Goal: Information Seeking & Learning: Find specific fact

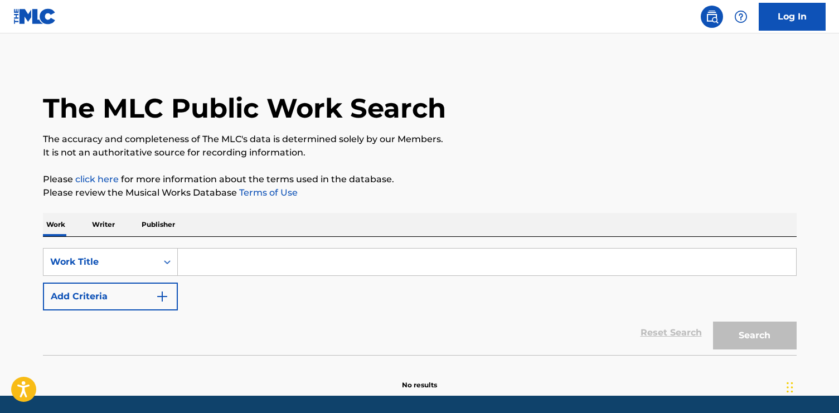
click at [225, 257] on input "Search Form" at bounding box center [487, 262] width 618 height 27
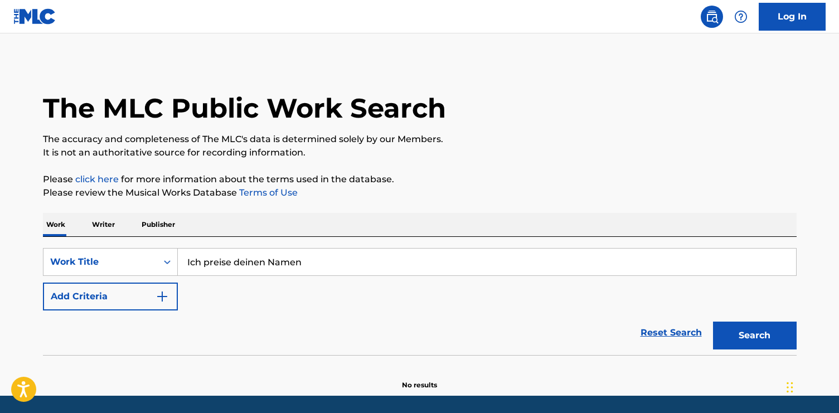
type input "Ich preise deinen Namen"
click at [713, 322] on button "Search" at bounding box center [755, 336] width 84 height 28
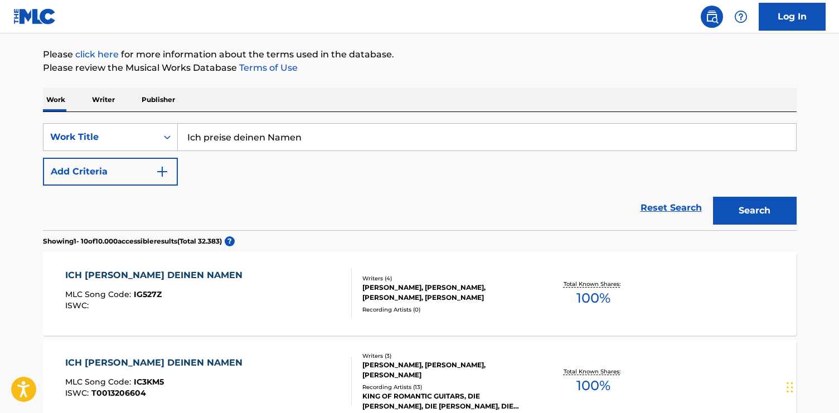
scroll to position [16, 0]
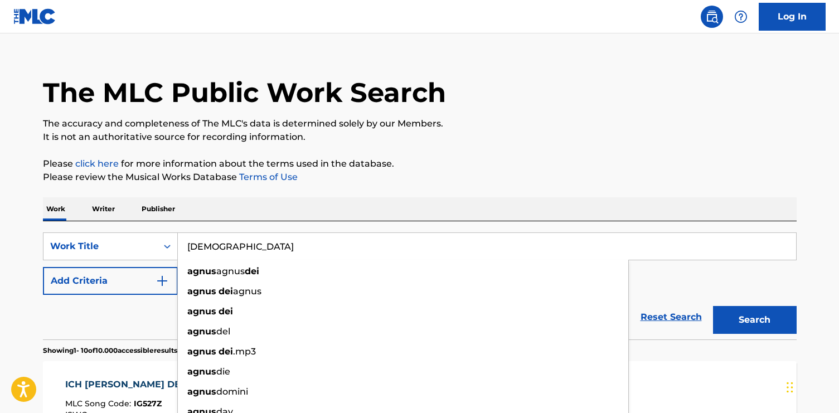
type input "[DEMOGRAPHIC_DATA]"
click at [713, 306] on button "Search" at bounding box center [755, 320] width 84 height 28
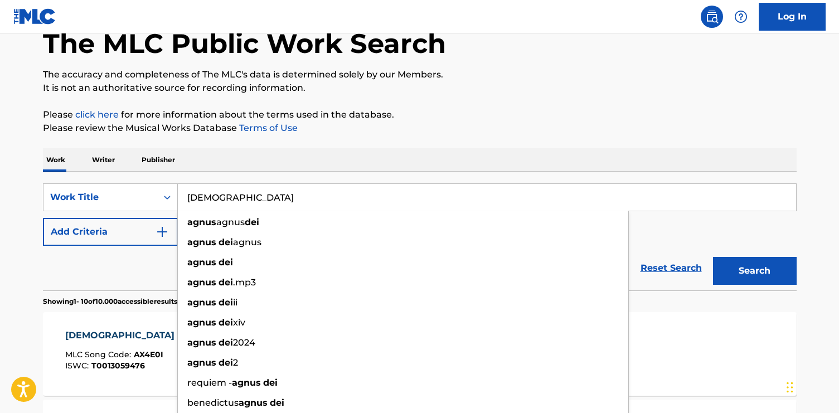
scroll to position [164, 0]
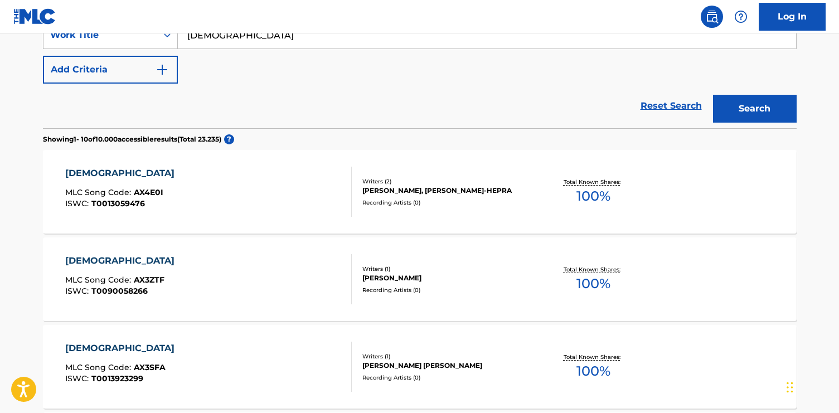
scroll to position [219, 0]
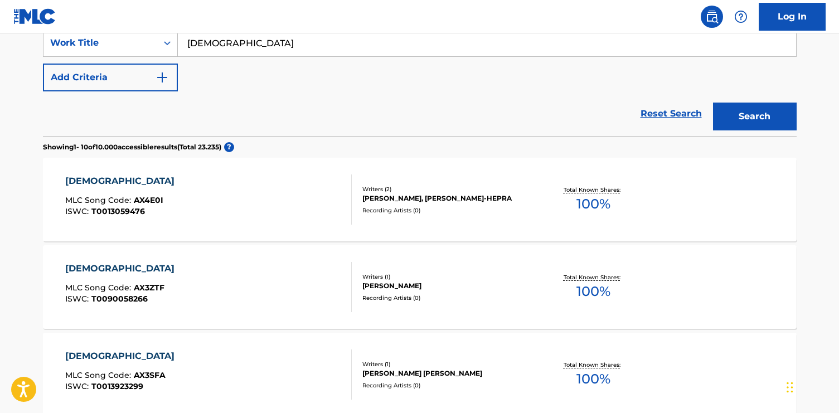
click at [247, 207] on div "AGNUS DEI MLC Song Code : AX4E0I ISWC : T0013059476" at bounding box center [208, 199] width 287 height 50
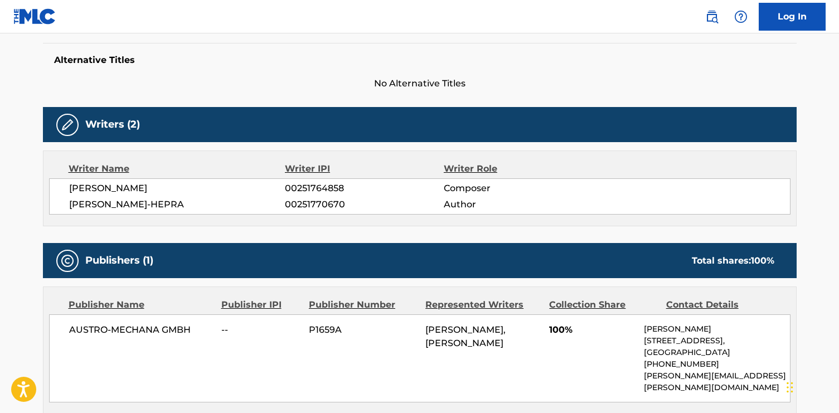
scroll to position [284, 0]
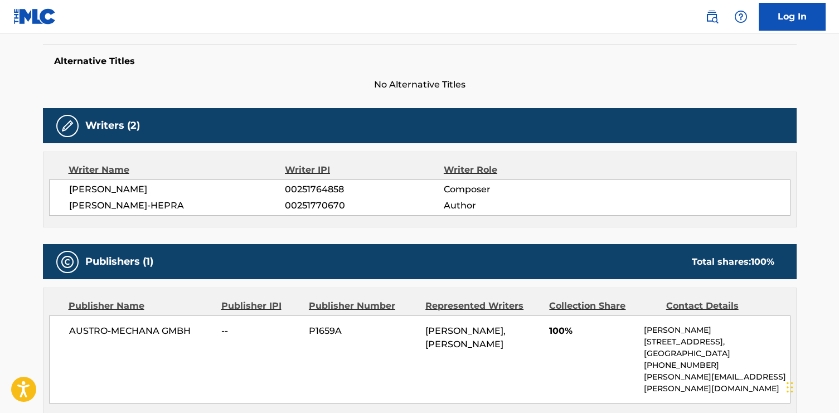
scroll to position [219, 0]
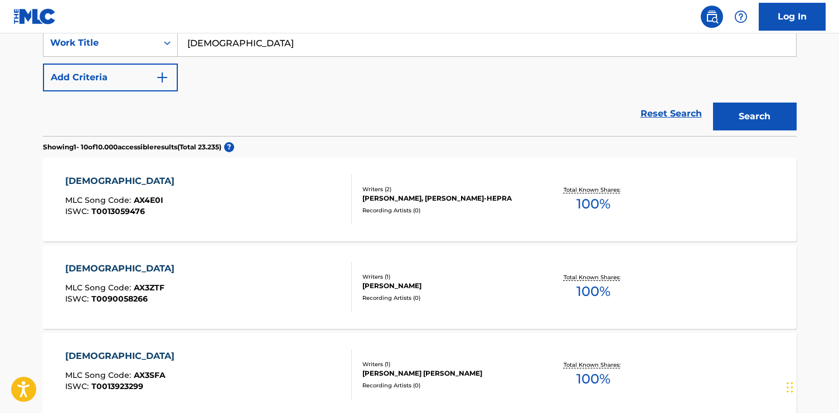
click at [307, 48] on input "[DEMOGRAPHIC_DATA]" at bounding box center [487, 43] width 618 height 27
click at [713, 103] on button "Search" at bounding box center [755, 117] width 84 height 28
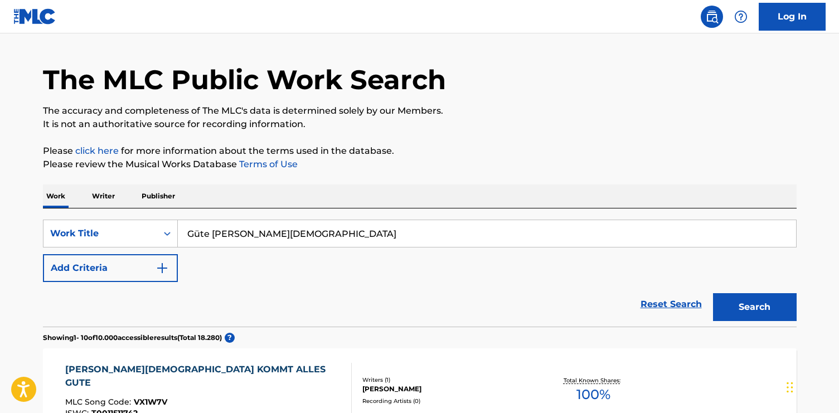
scroll to position [27, 0]
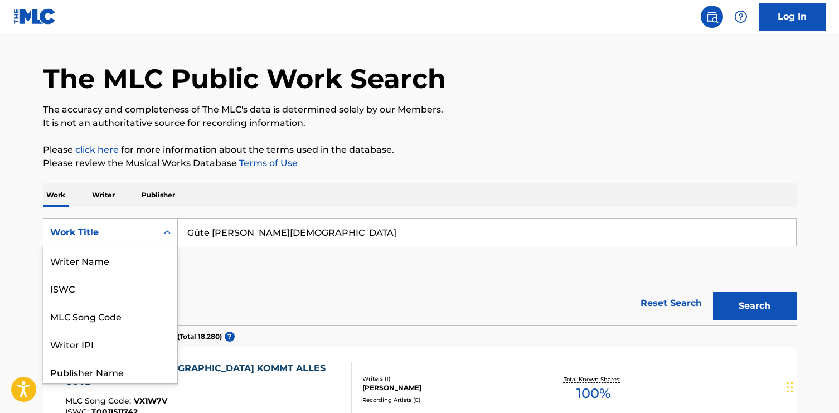
click at [168, 236] on icon "Search Form" at bounding box center [167, 232] width 11 height 11
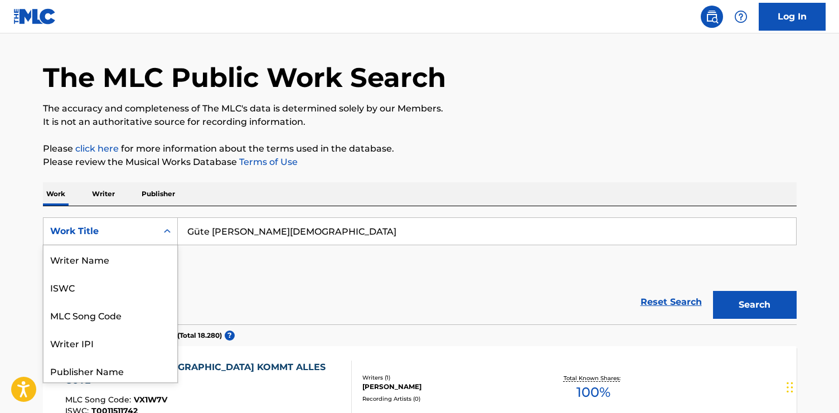
scroll to position [56, 0]
click at [272, 272] on div "SearchWithCriteriaee2303fe-e9ef-42c3-8d6e-93cc8af62e16 Work Title selected, 8 o…" at bounding box center [420, 248] width 754 height 62
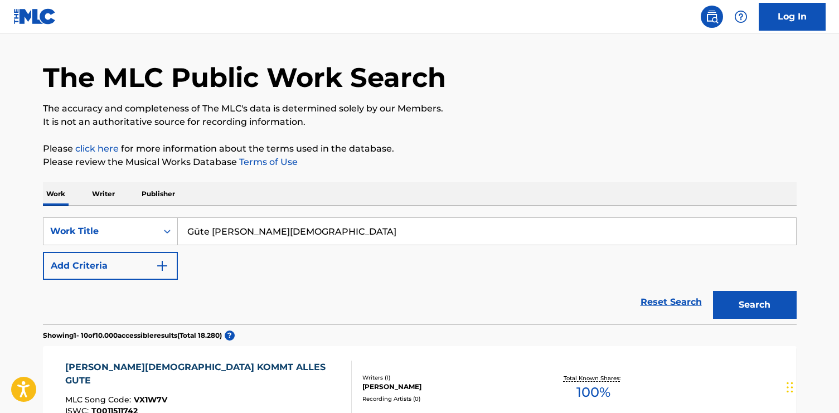
click at [293, 221] on input "Güte [PERSON_NAME][DEMOGRAPHIC_DATA]" at bounding box center [487, 231] width 618 height 27
click at [300, 227] on input "Güte [PERSON_NAME][DEMOGRAPHIC_DATA]" at bounding box center [487, 231] width 618 height 27
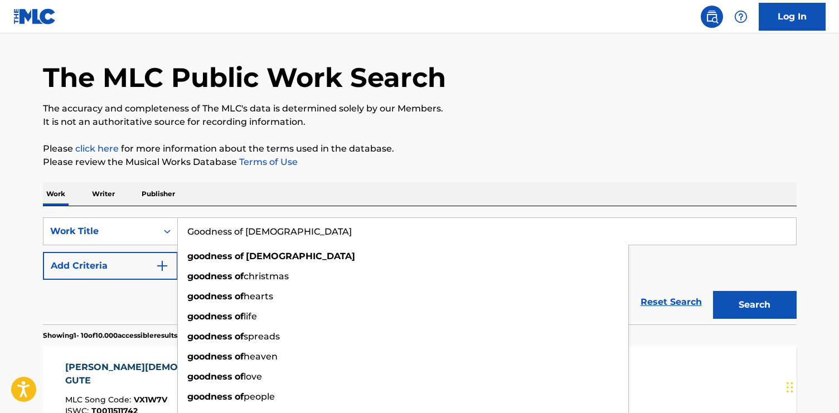
type input "Goodness of [DEMOGRAPHIC_DATA]"
click at [713, 291] on button "Search" at bounding box center [755, 305] width 84 height 28
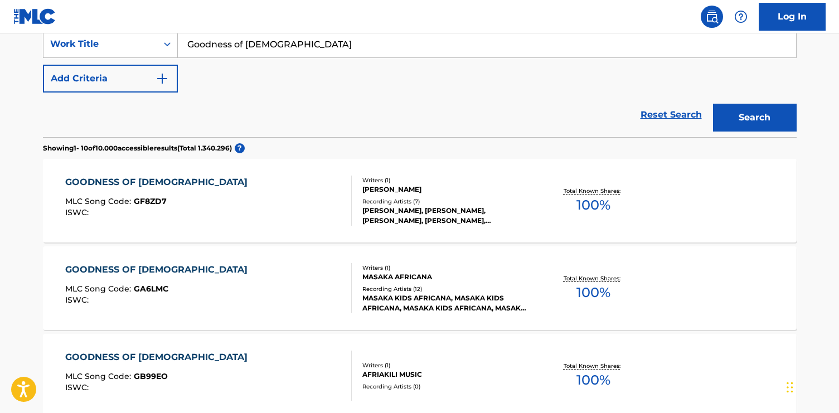
scroll to position [223, 0]
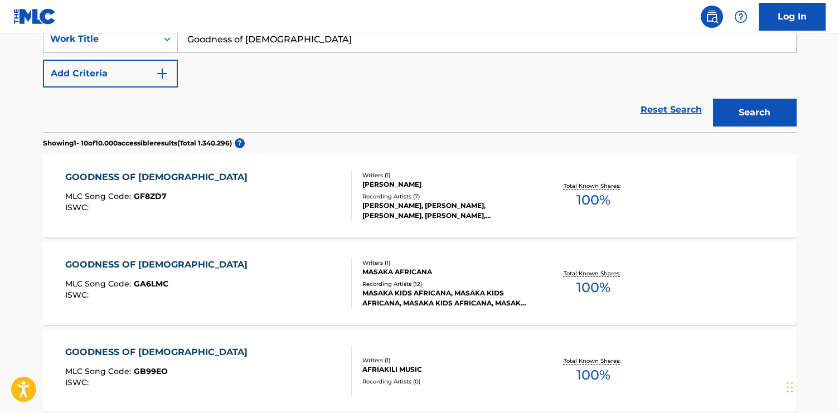
click at [151, 177] on div "GOODNESS OF [DEMOGRAPHIC_DATA]" at bounding box center [159, 177] width 188 height 13
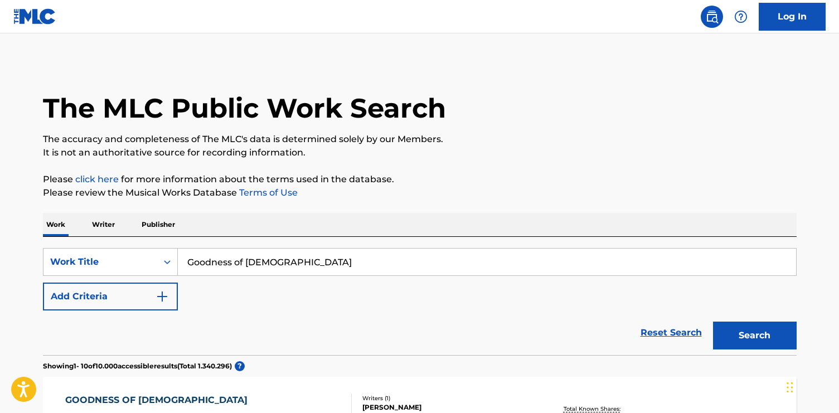
click at [144, 300] on button "Add Criteria" at bounding box center [110, 297] width 135 height 28
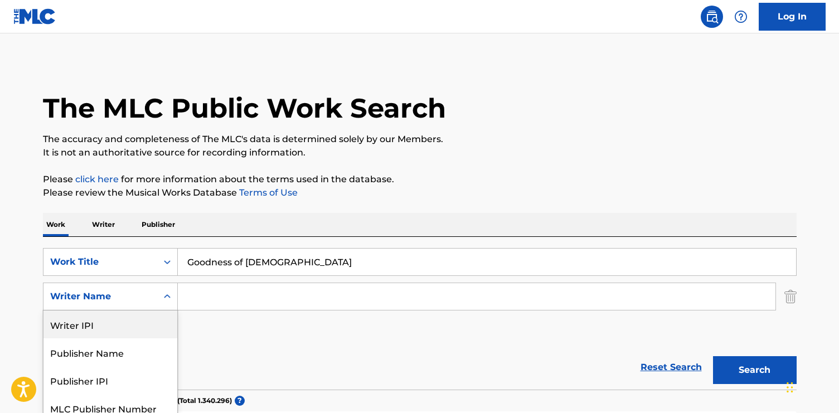
click at [152, 297] on div "Writer IPI, 1 of 5. 5 results available. Use Up and Down to choose options, pre…" at bounding box center [110, 297] width 135 height 28
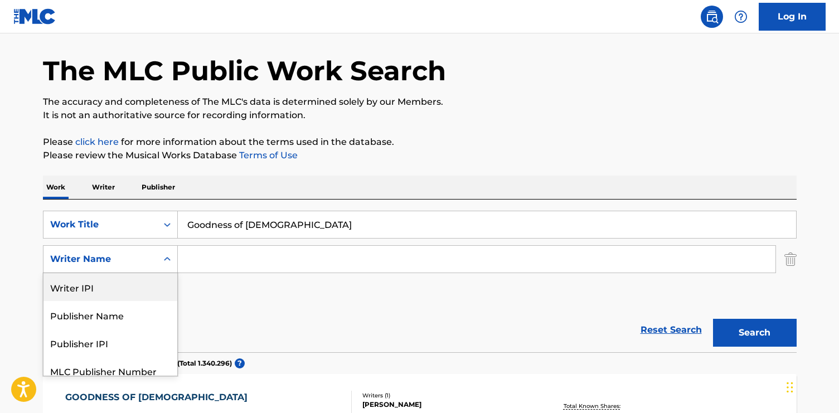
click at [239, 292] on div "SearchWithCriteriaee2303fe-e9ef-42c3-8d6e-93cc8af62e16 Work Title Goodness of G…" at bounding box center [420, 259] width 754 height 97
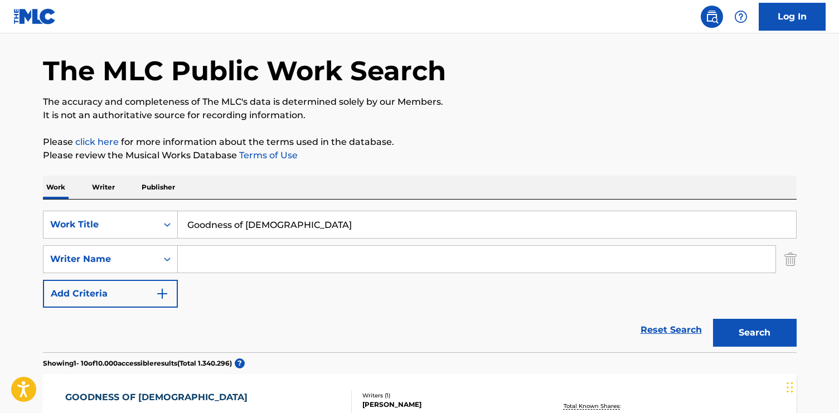
click at [253, 265] on input "Search Form" at bounding box center [477, 259] width 598 height 27
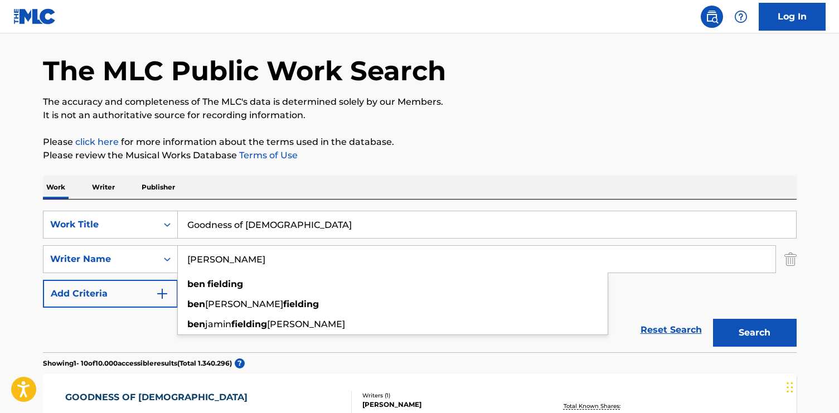
type input "[PERSON_NAME]"
click at [713, 319] on button "Search" at bounding box center [755, 333] width 84 height 28
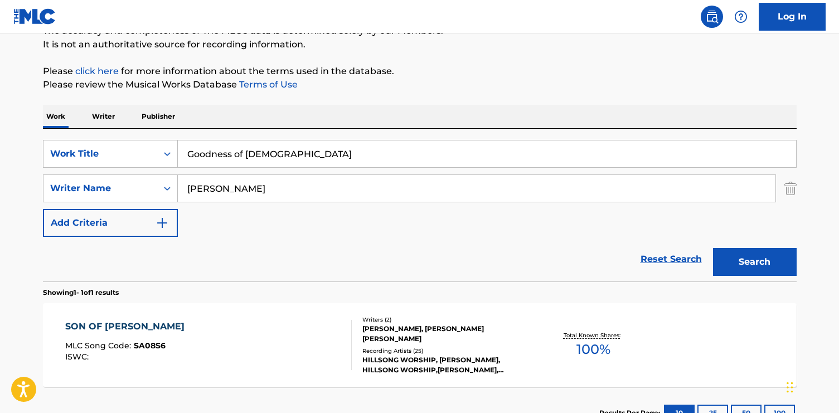
scroll to position [0, 0]
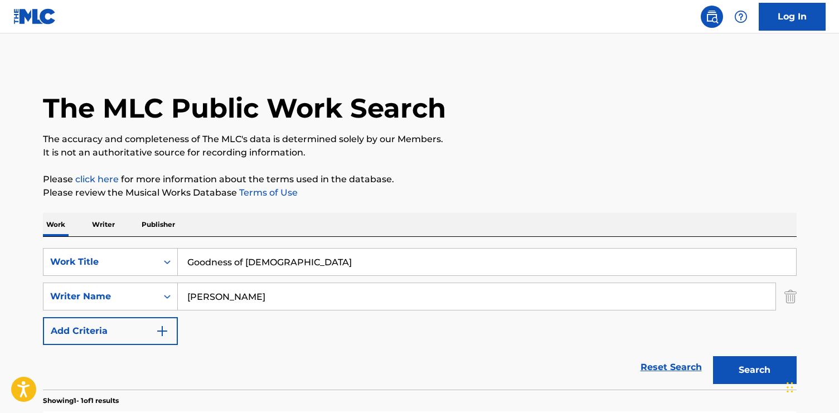
click at [254, 137] on p "The accuracy and completeness of The MLC's data is determined solely by our Mem…" at bounding box center [420, 139] width 754 height 13
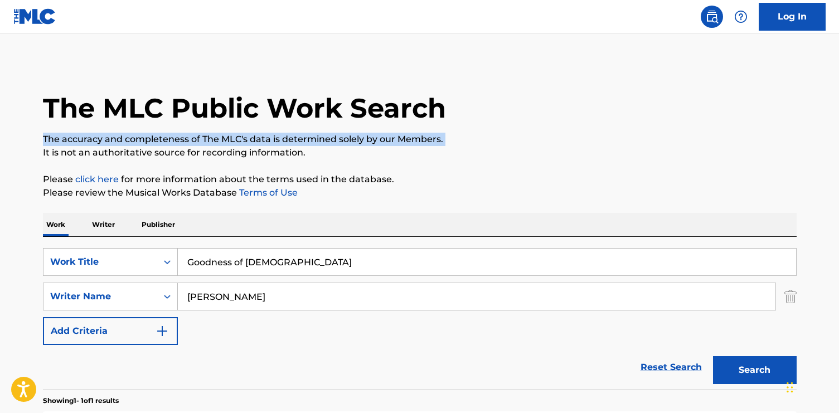
click at [254, 137] on p "The accuracy and completeness of The MLC's data is determined solely by our Mem…" at bounding box center [420, 139] width 754 height 13
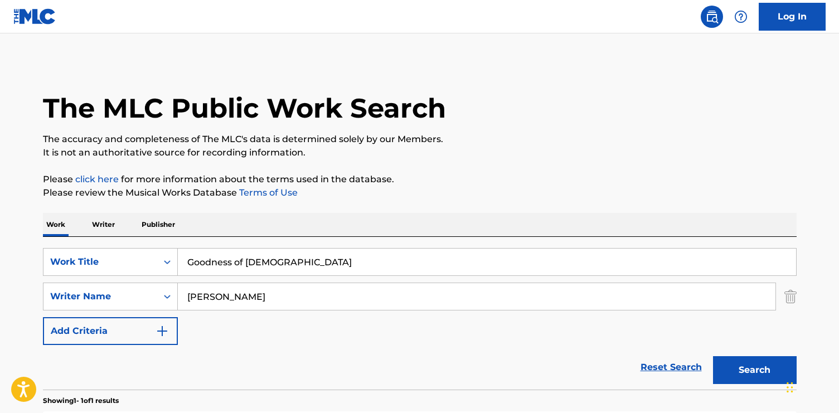
click at [274, 154] on p "It is not an authoritative source for recording information." at bounding box center [420, 152] width 754 height 13
click at [261, 154] on p "It is not an authoritative source for recording information." at bounding box center [420, 152] width 754 height 13
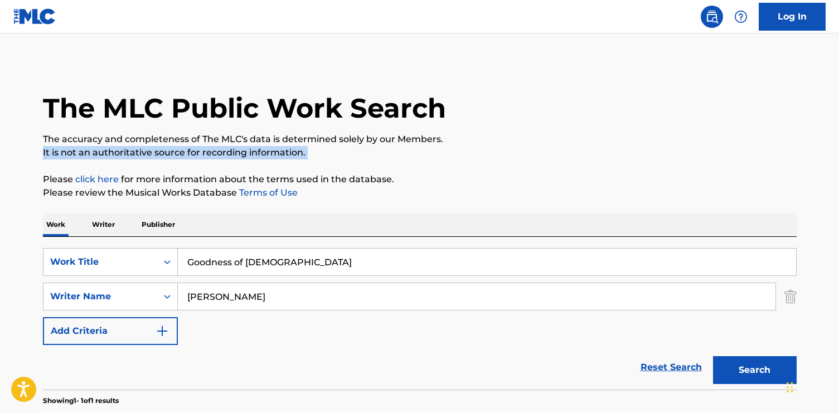
click at [261, 154] on p "It is not an authoritative source for recording information." at bounding box center [420, 152] width 754 height 13
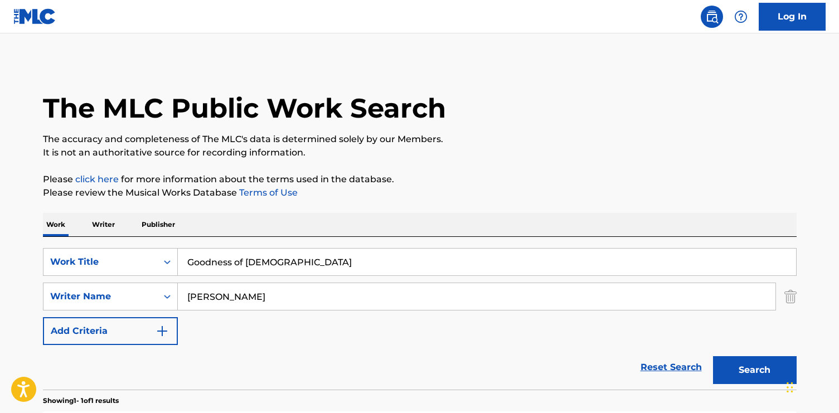
click at [187, 176] on p "Please click here for more information about the terms used in the database." at bounding box center [420, 179] width 754 height 13
click at [187, 192] on p "Please review the Musical Works Database Terms of Use" at bounding box center [420, 192] width 754 height 13
click at [263, 295] on input "[PERSON_NAME]" at bounding box center [477, 296] width 598 height 27
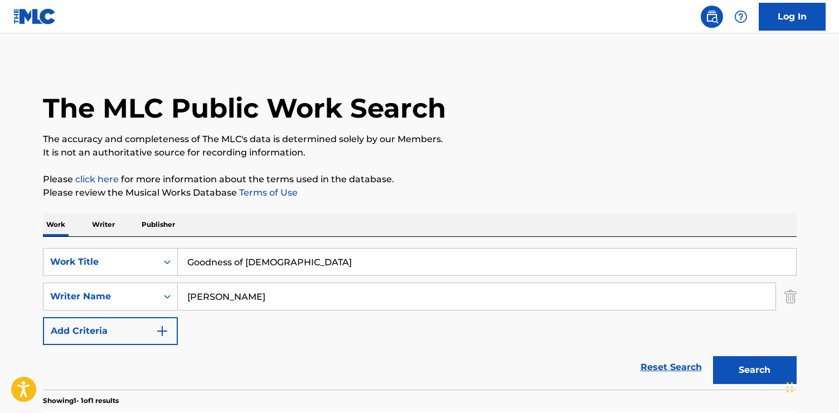
click at [159, 226] on p "Publisher" at bounding box center [158, 224] width 40 height 23
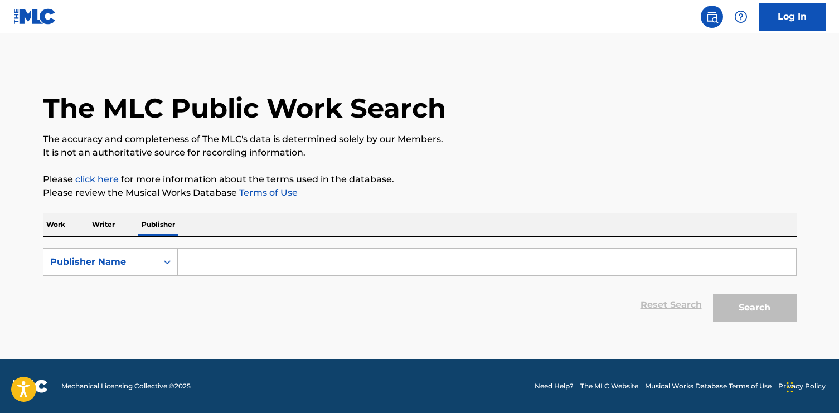
click at [239, 273] on input "Search Form" at bounding box center [487, 262] width 618 height 27
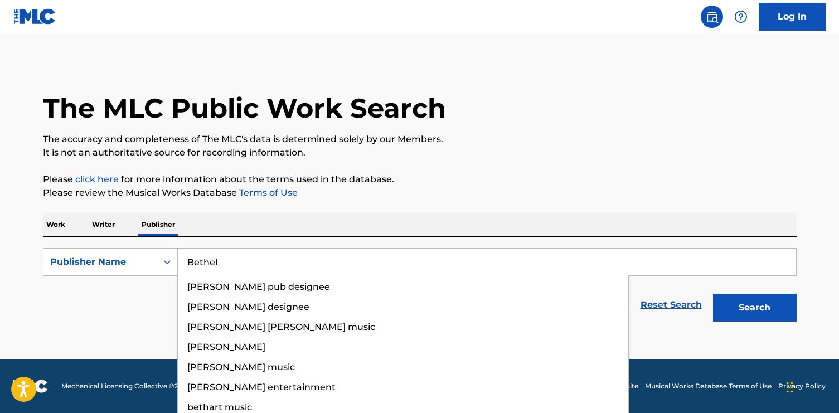
type input "Bethel"
click at [713, 294] on button "Search" at bounding box center [755, 308] width 84 height 28
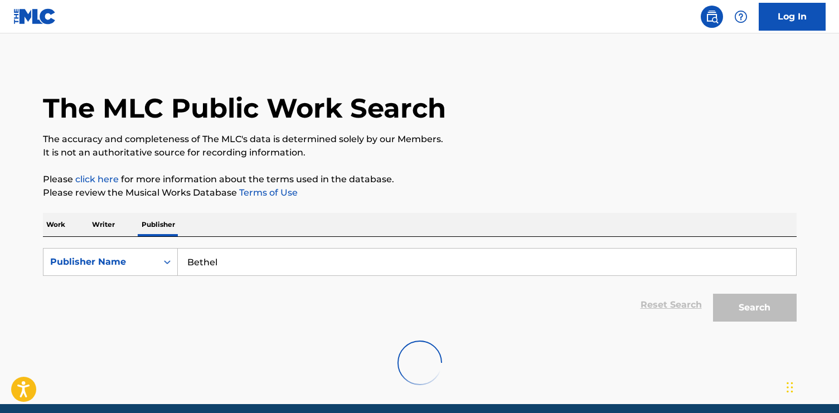
click at [121, 326] on div "Reset Search Search" at bounding box center [420, 305] width 754 height 45
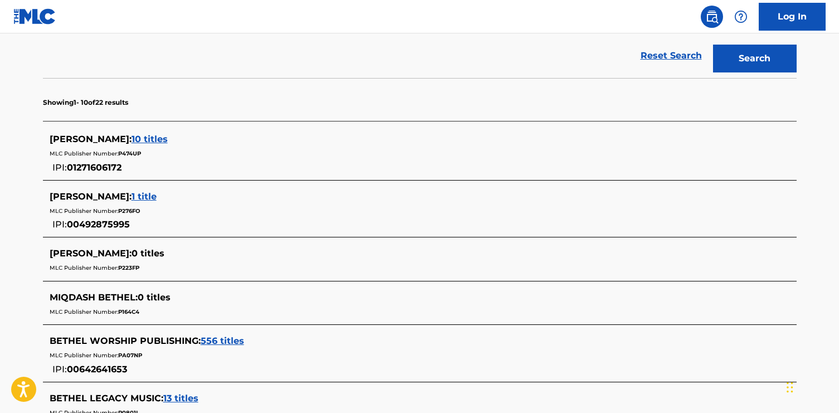
scroll to position [246, 0]
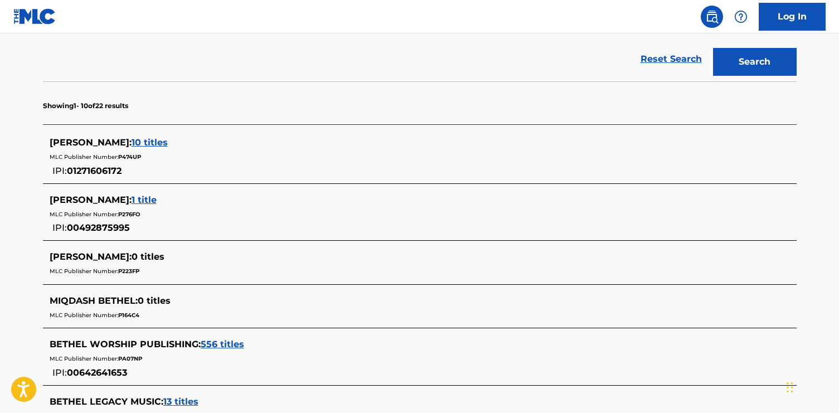
click at [211, 346] on span "556 titles" at bounding box center [222, 344] width 43 height 11
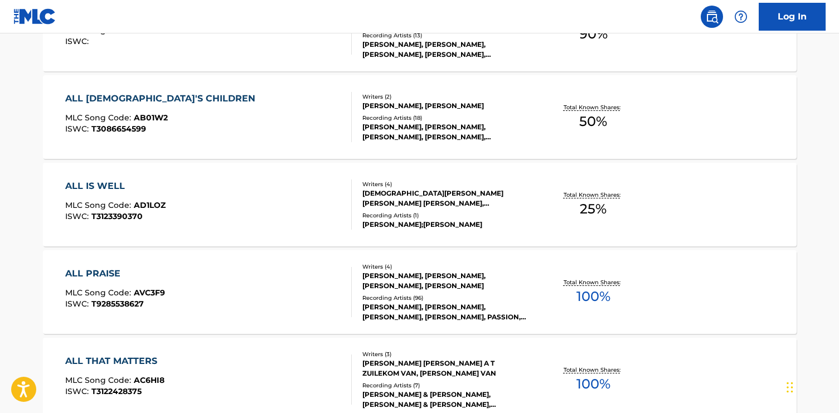
scroll to position [997, 0]
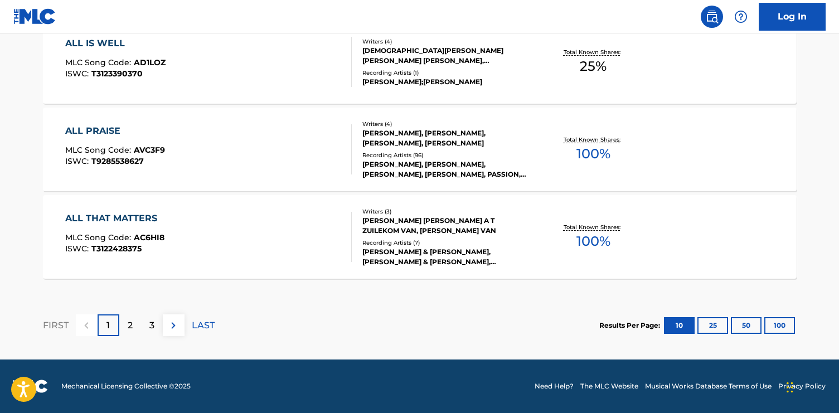
click at [132, 328] on p "2" at bounding box center [130, 325] width 5 height 13
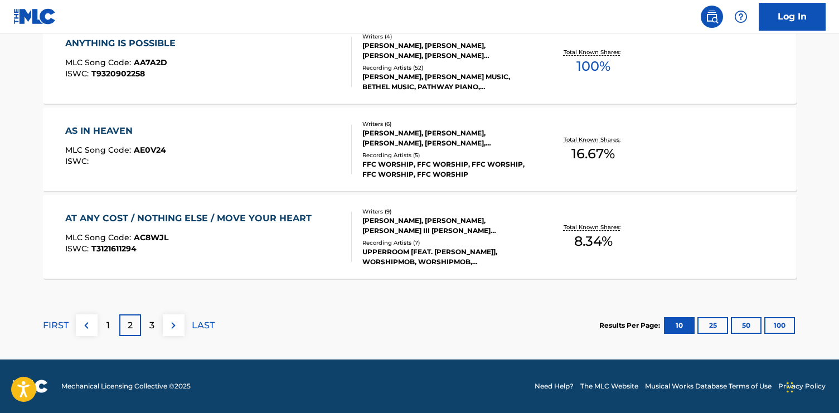
click at [174, 328] on img at bounding box center [173, 325] width 13 height 13
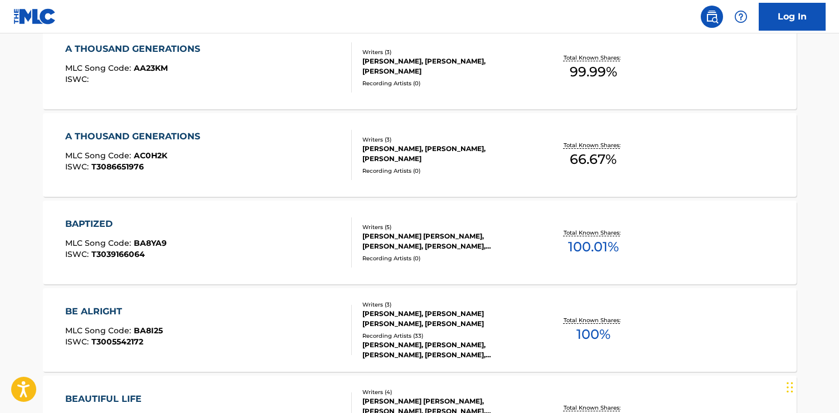
scroll to position [178, 0]
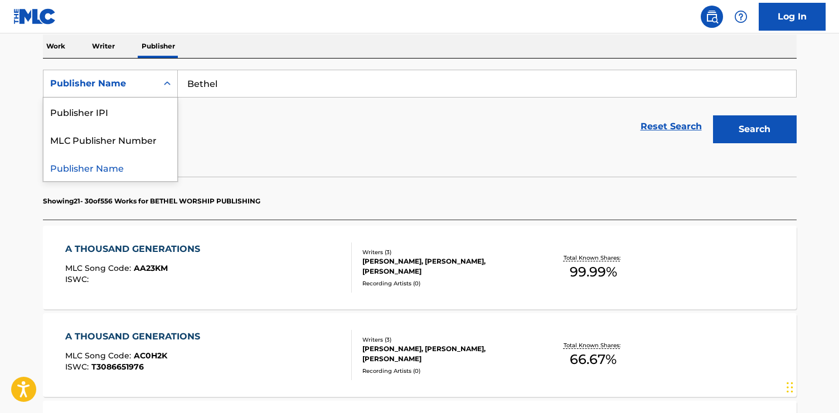
click at [160, 90] on div "Search Form" at bounding box center [167, 84] width 20 height 20
click at [253, 120] on div "Reset Search Search" at bounding box center [420, 126] width 754 height 45
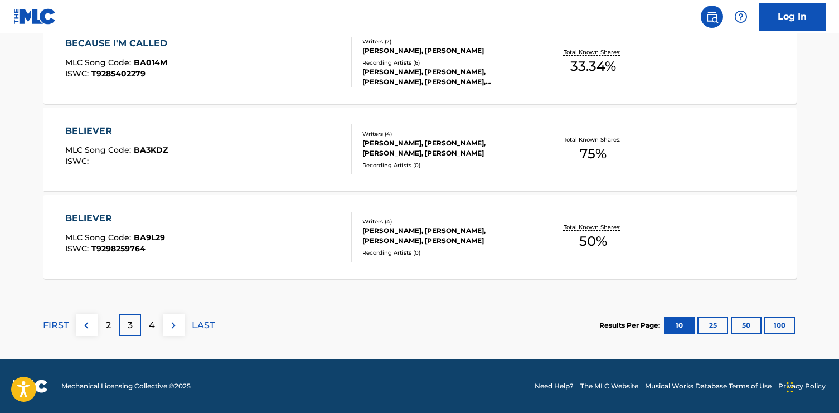
click at [158, 327] on div "4" at bounding box center [152, 325] width 22 height 22
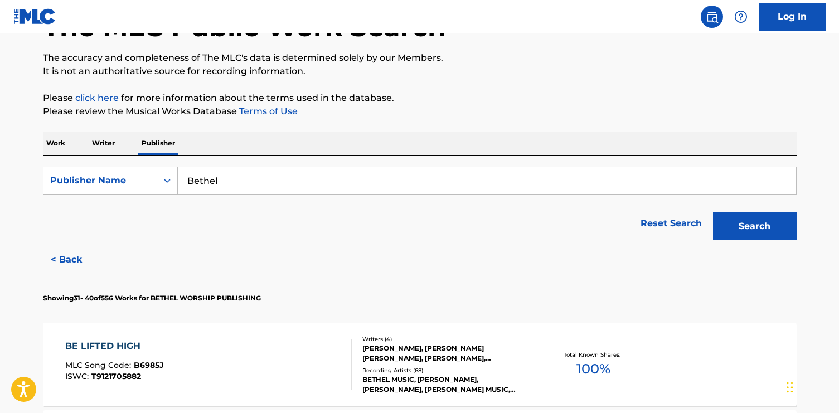
scroll to position [997, 0]
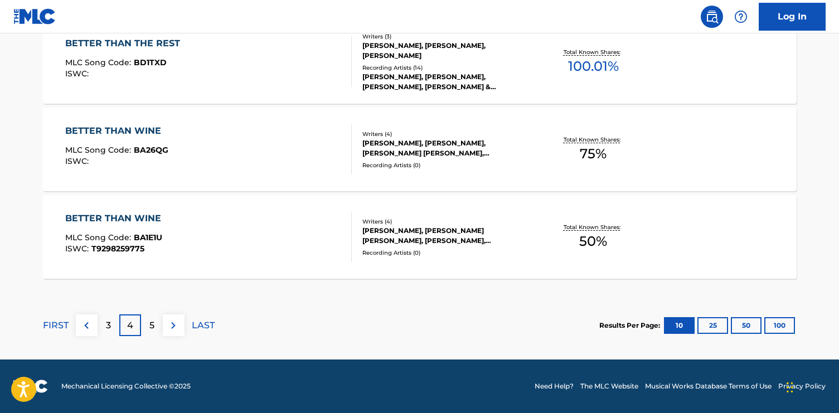
click at [154, 322] on div "5" at bounding box center [152, 325] width 22 height 22
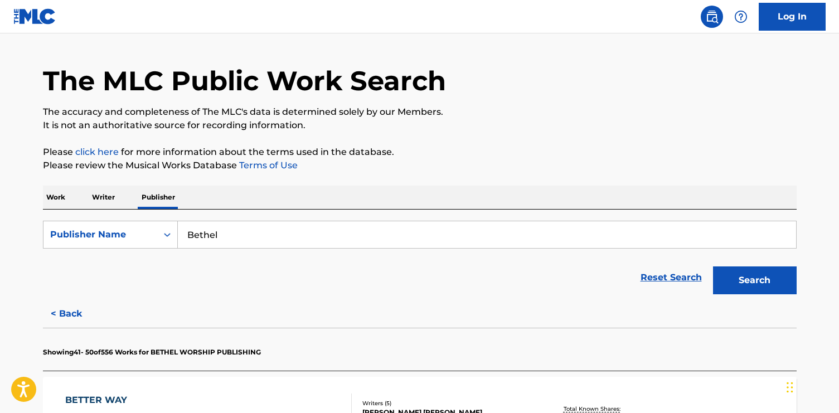
scroll to position [0, 0]
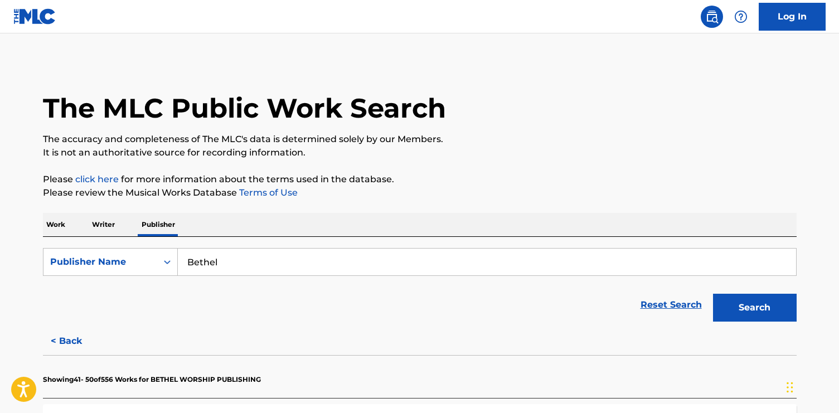
click at [67, 222] on p "Work" at bounding box center [56, 224] width 26 height 23
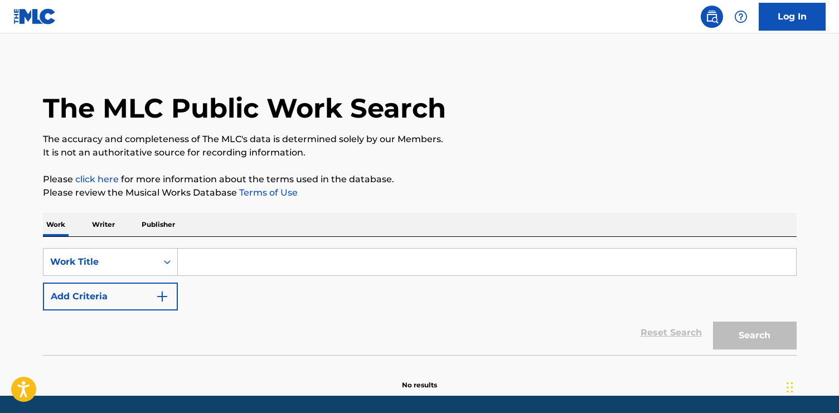
click at [115, 288] on button "Add Criteria" at bounding box center [110, 297] width 135 height 28
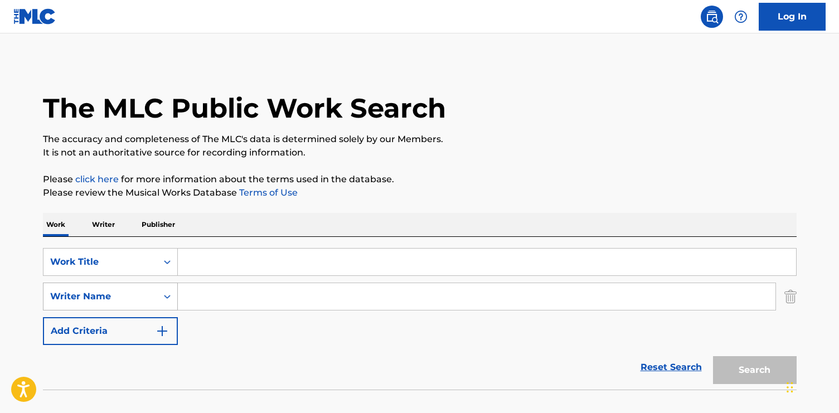
click at [137, 305] on div "Writer Name" at bounding box center [110, 297] width 135 height 28
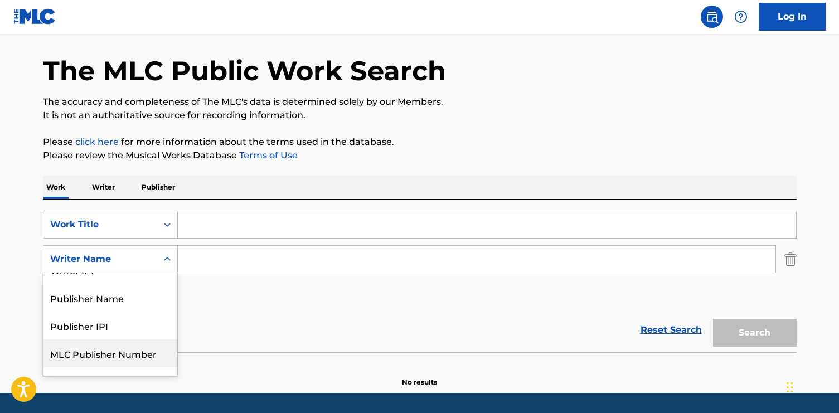
scroll to position [11, 0]
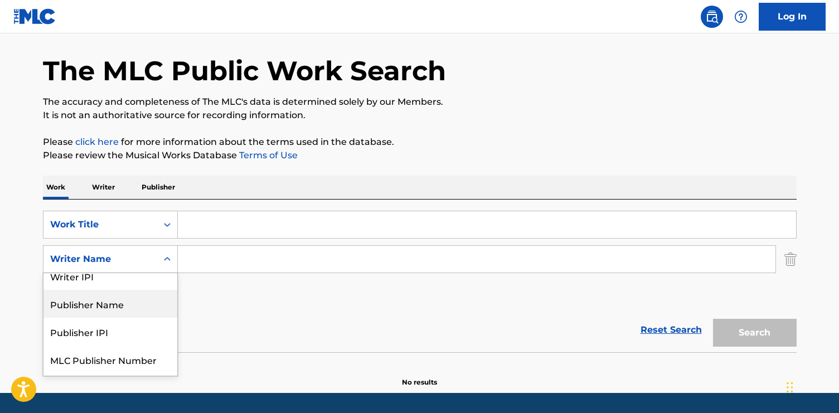
click at [119, 310] on div "Publisher Name" at bounding box center [110, 304] width 134 height 28
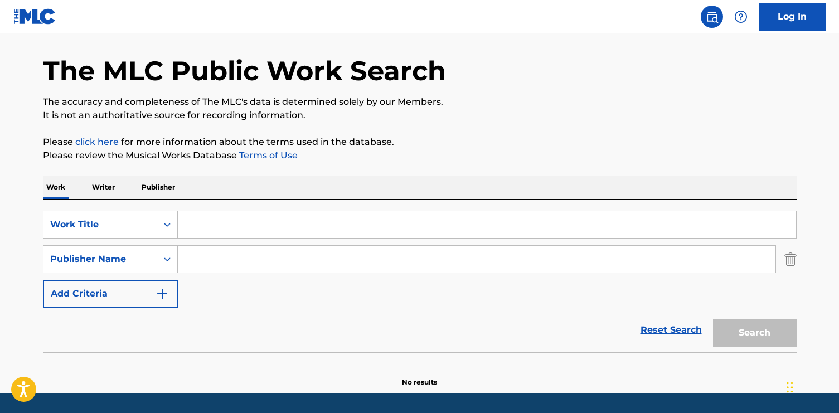
click at [222, 231] on input "Search Form" at bounding box center [487, 224] width 618 height 27
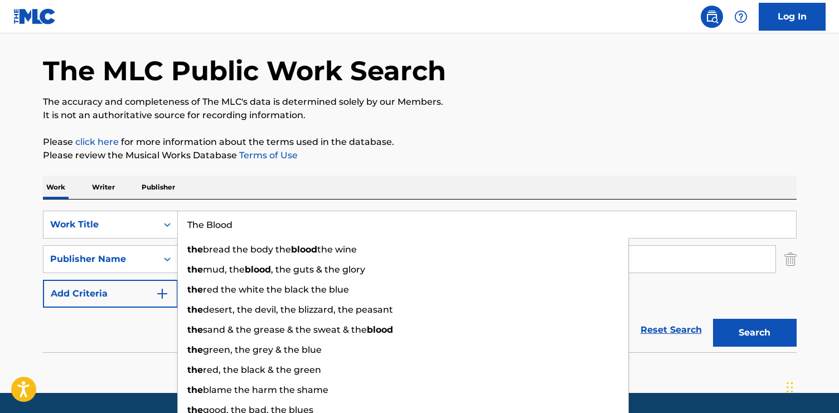
type input "The Blood"
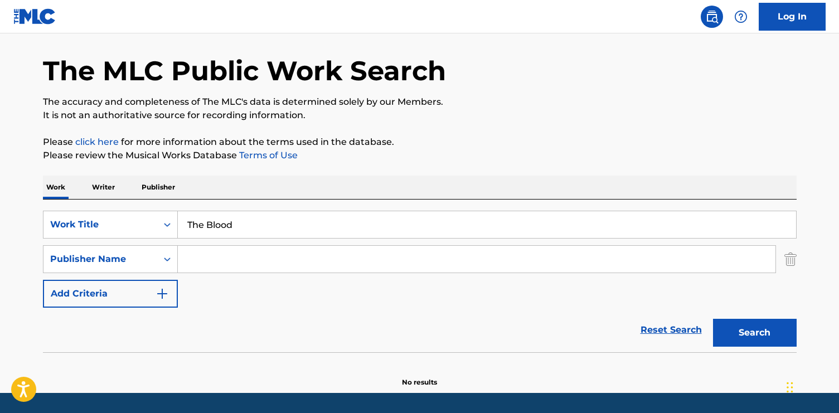
click at [215, 268] on input "Search Form" at bounding box center [477, 259] width 598 height 27
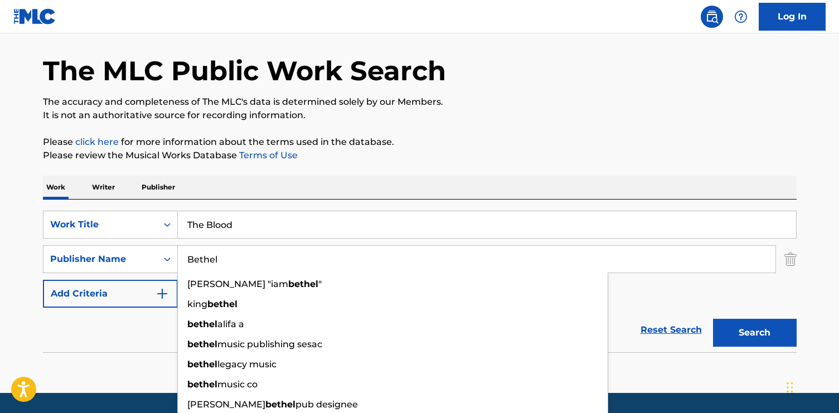
type input "Bethel"
click at [713, 319] on button "Search" at bounding box center [755, 333] width 84 height 28
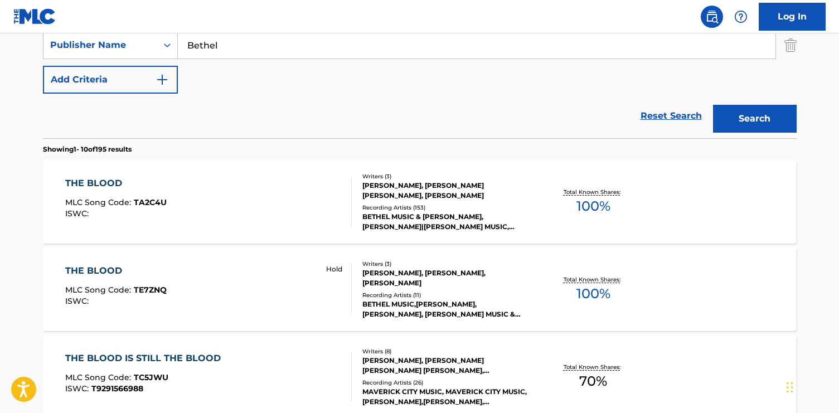
scroll to position [263, 0]
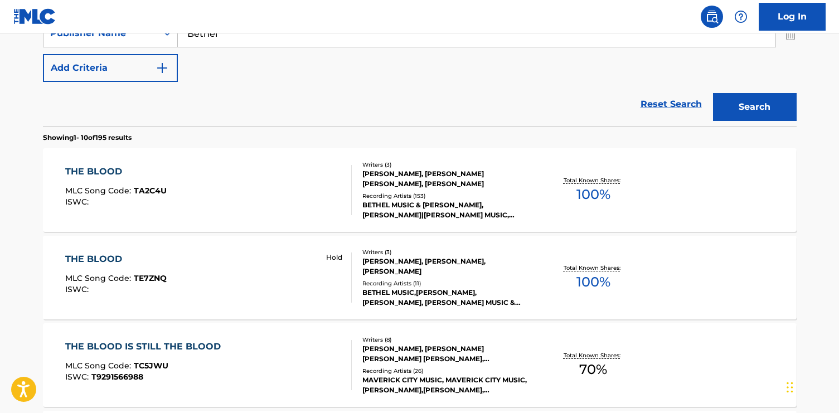
click at [239, 171] on div "THE BLOOD MLC Song Code : TA2C4U ISWC :" at bounding box center [208, 190] width 287 height 50
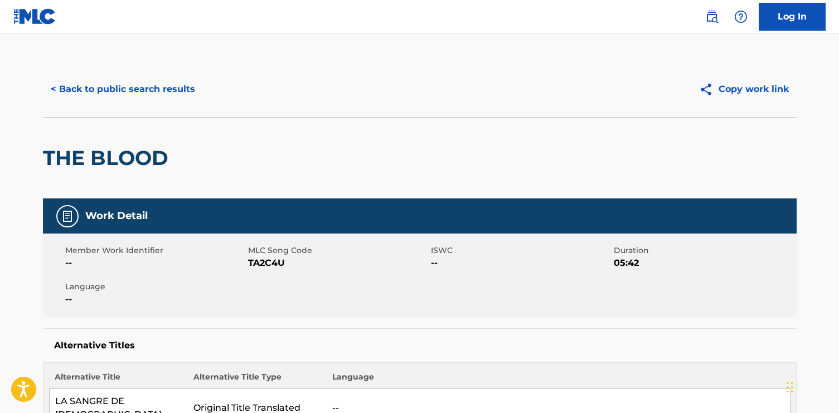
click at [75, 85] on button "< Back to public search results" at bounding box center [123, 89] width 160 height 28
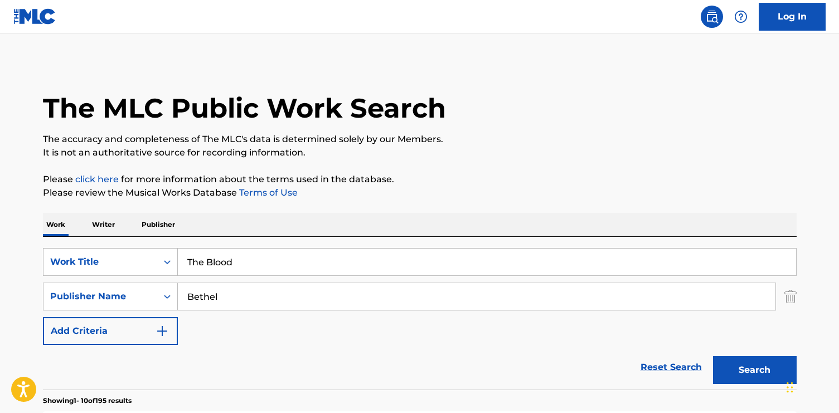
click at [230, 252] on input "The Blood" at bounding box center [487, 262] width 618 height 27
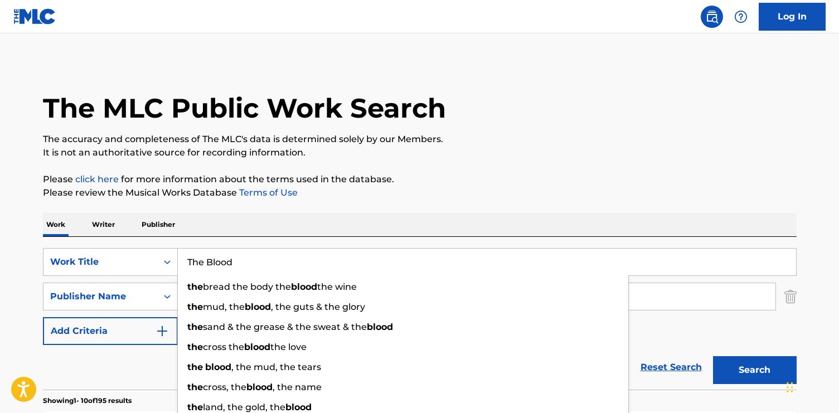
type input "O"
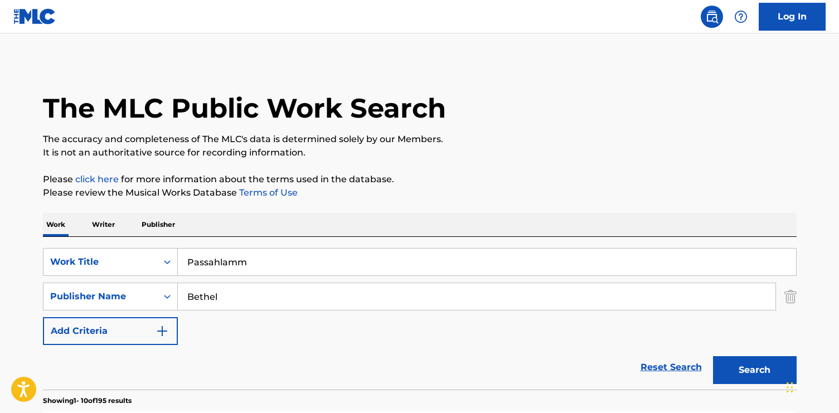
click at [789, 297] on img "Search Form" at bounding box center [790, 297] width 12 height 28
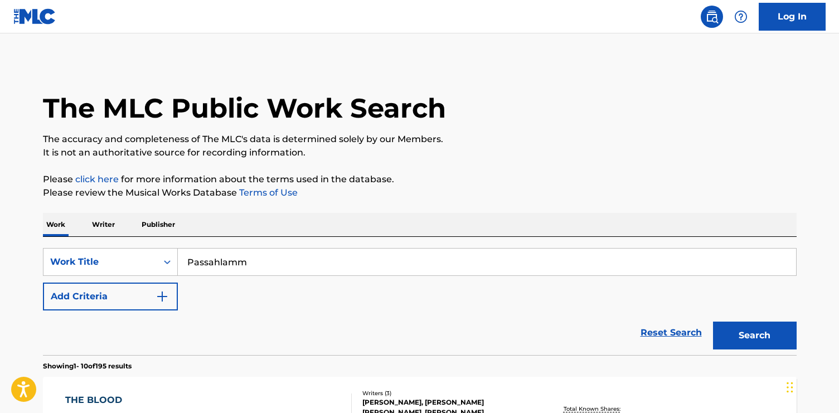
click at [747, 330] on button "Search" at bounding box center [755, 336] width 84 height 28
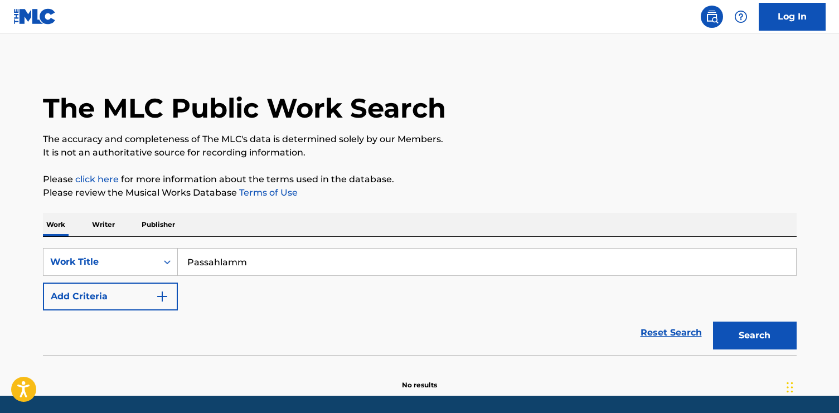
scroll to position [36, 0]
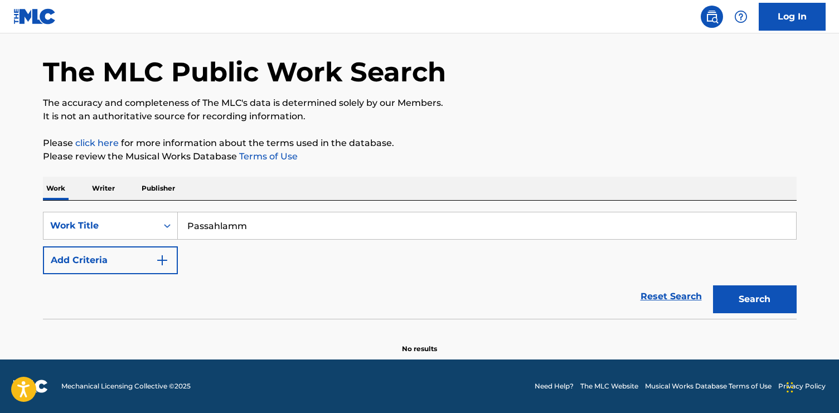
click at [593, 237] on input "Passahlamm" at bounding box center [487, 225] width 618 height 27
click at [351, 230] on input "Passahlamm" at bounding box center [487, 225] width 618 height 27
type input "Dir gebührt die Ehre"
click at [713, 285] on button "Search" at bounding box center [755, 299] width 84 height 28
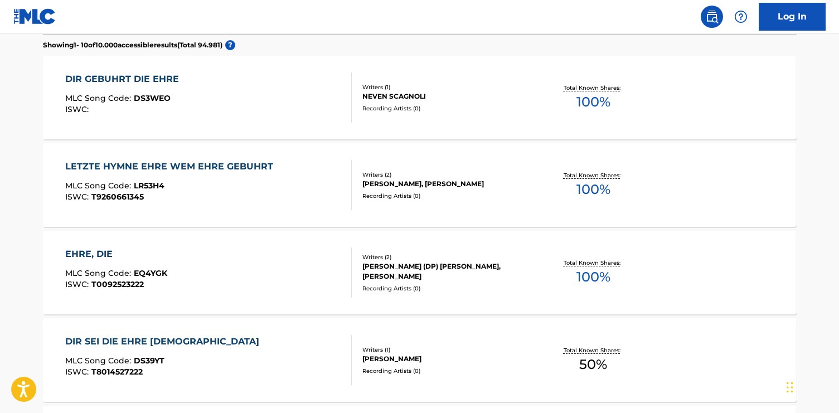
scroll to position [7, 0]
